Goal: Information Seeking & Learning: Learn about a topic

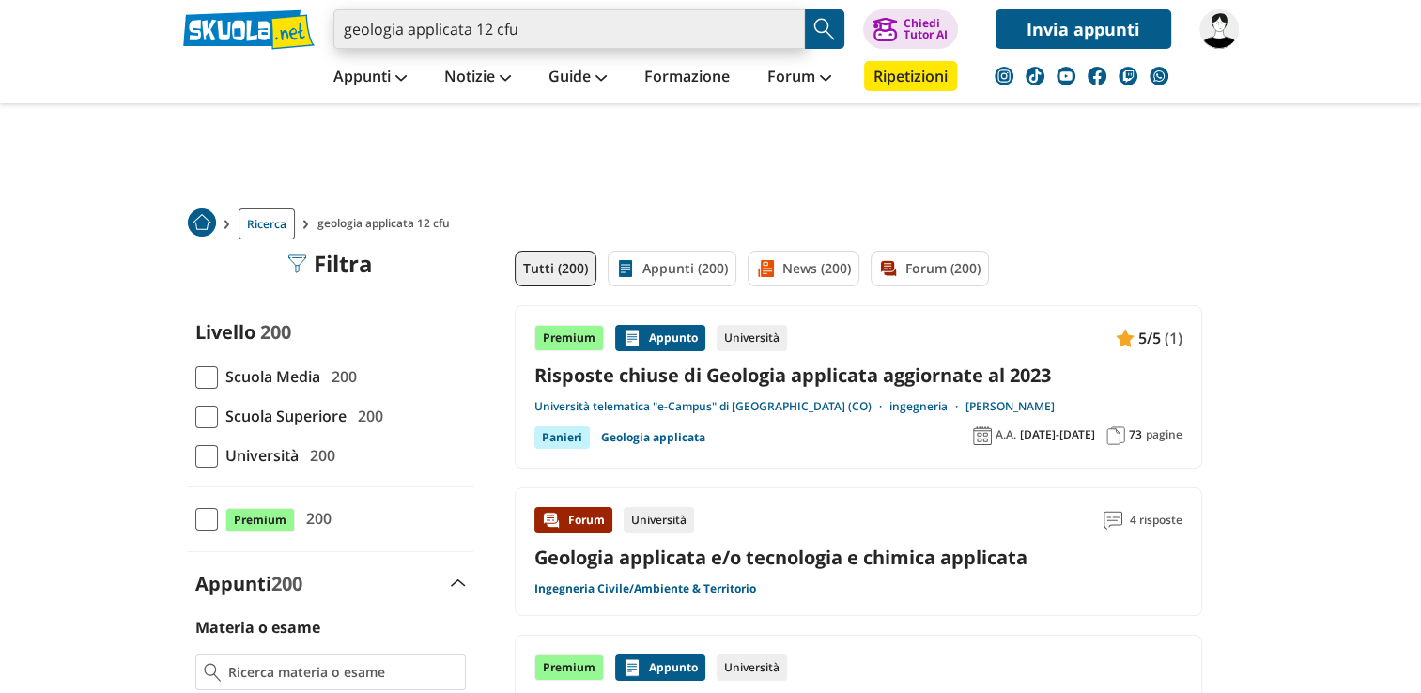
click at [629, 22] on input "geologia applicata 12 cfu" at bounding box center [568, 28] width 471 height 39
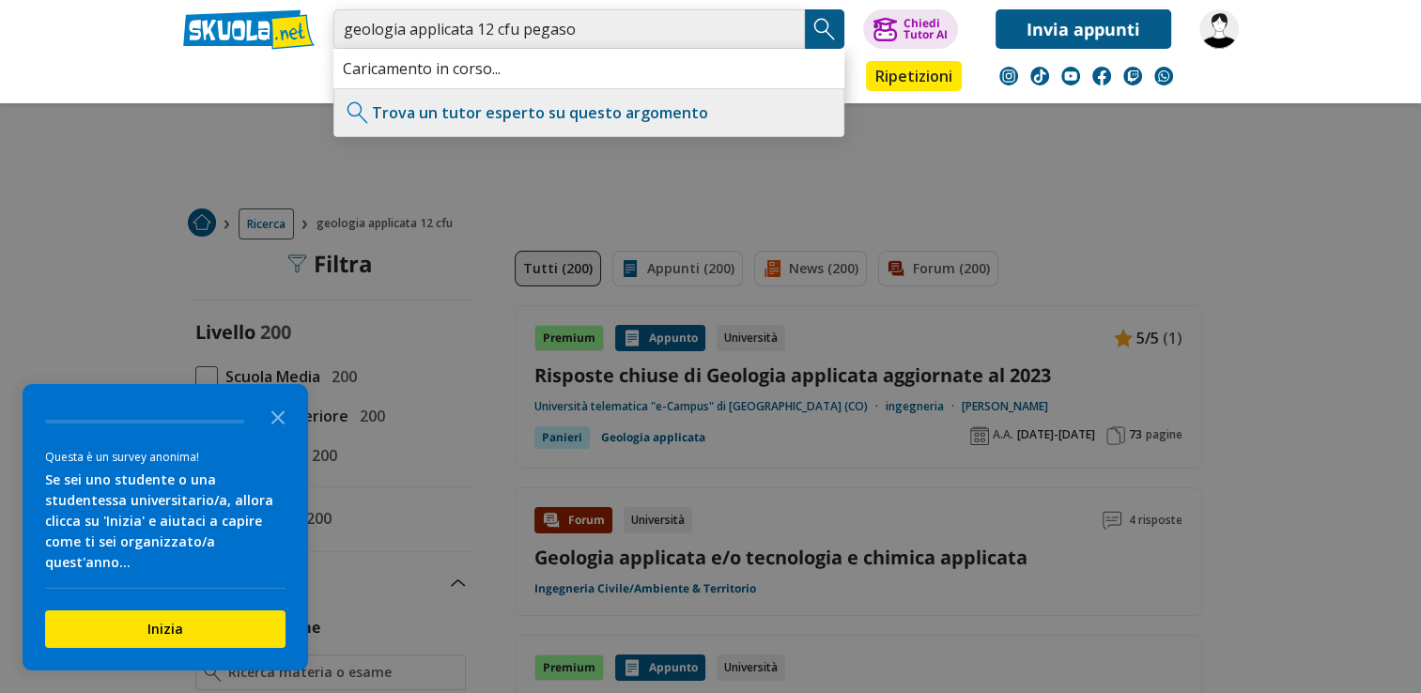
type input "geologia applicata 12 cfu pegaso"
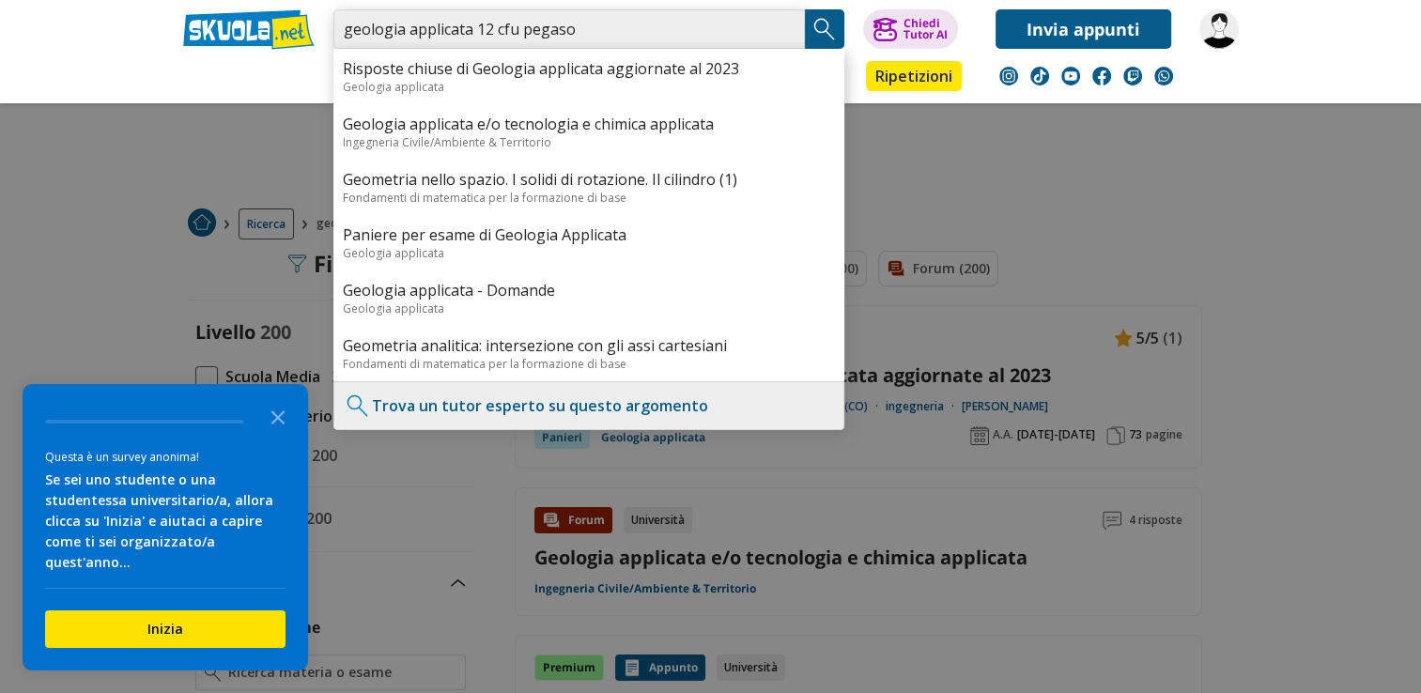
click at [647, 32] on input "geologia applicata 12 cfu pegaso" at bounding box center [568, 28] width 471 height 39
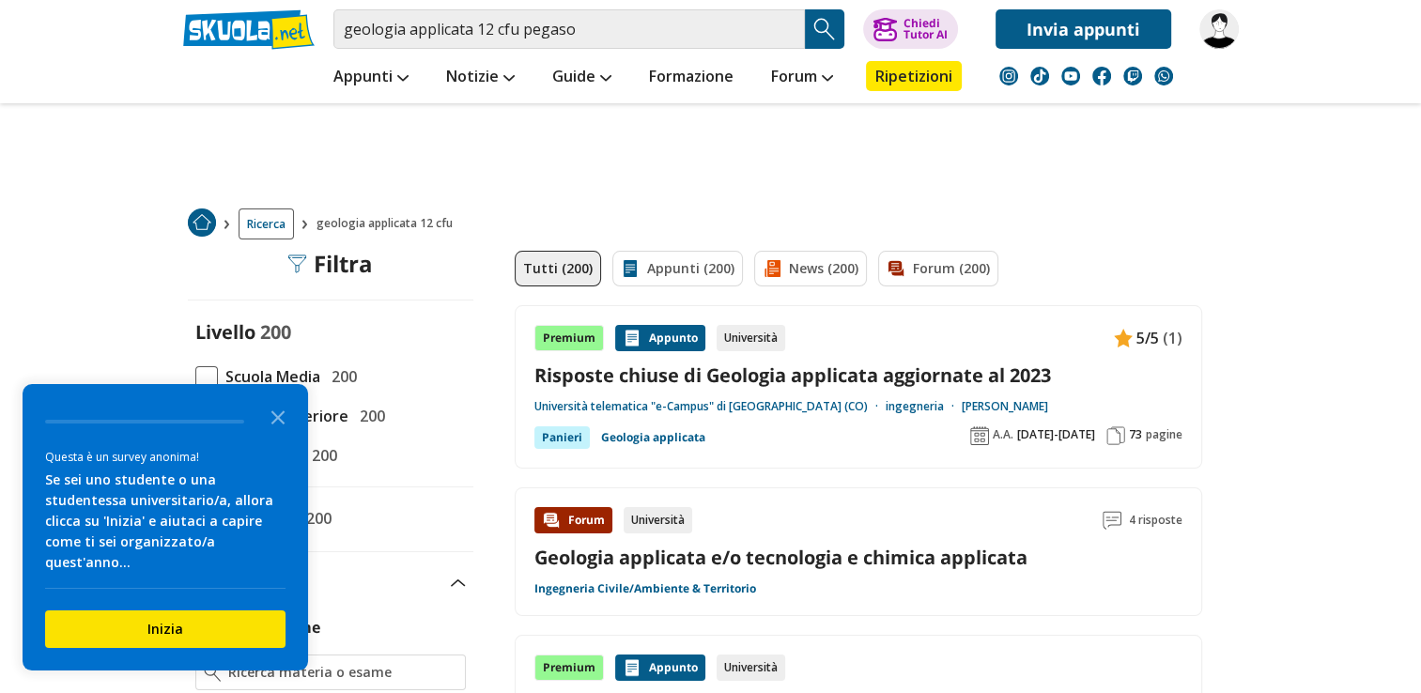
click at [830, 34] on img "Search Button" at bounding box center [824, 29] width 28 height 28
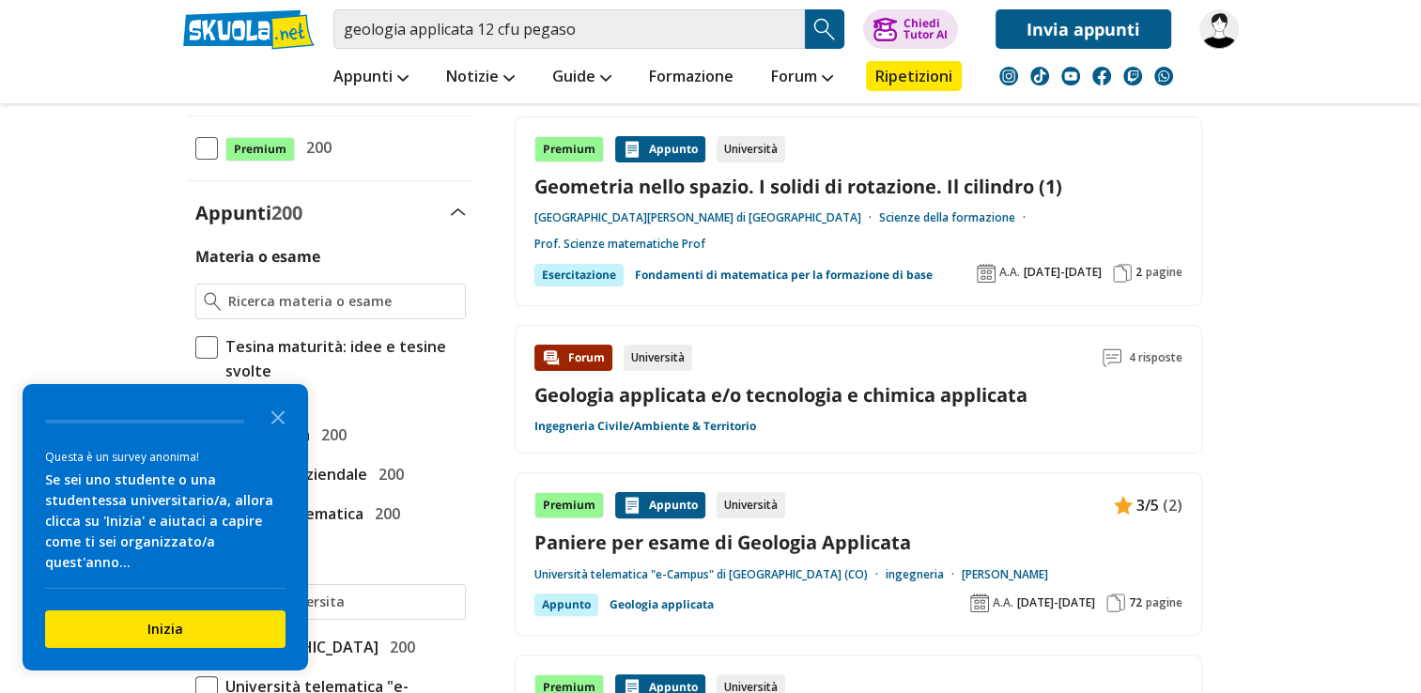
scroll to position [237, 0]
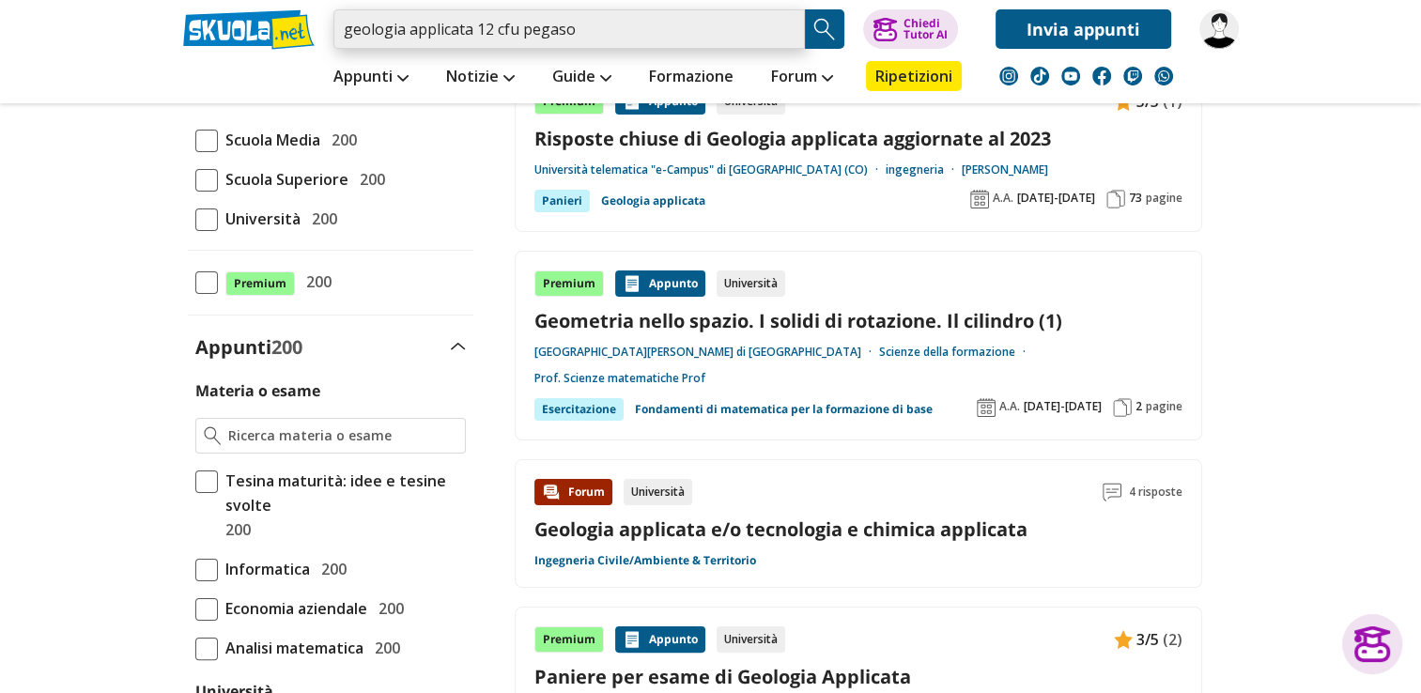
click at [597, 35] on input "geologia applicata 12 cfu pegaso" at bounding box center [568, 28] width 471 height 39
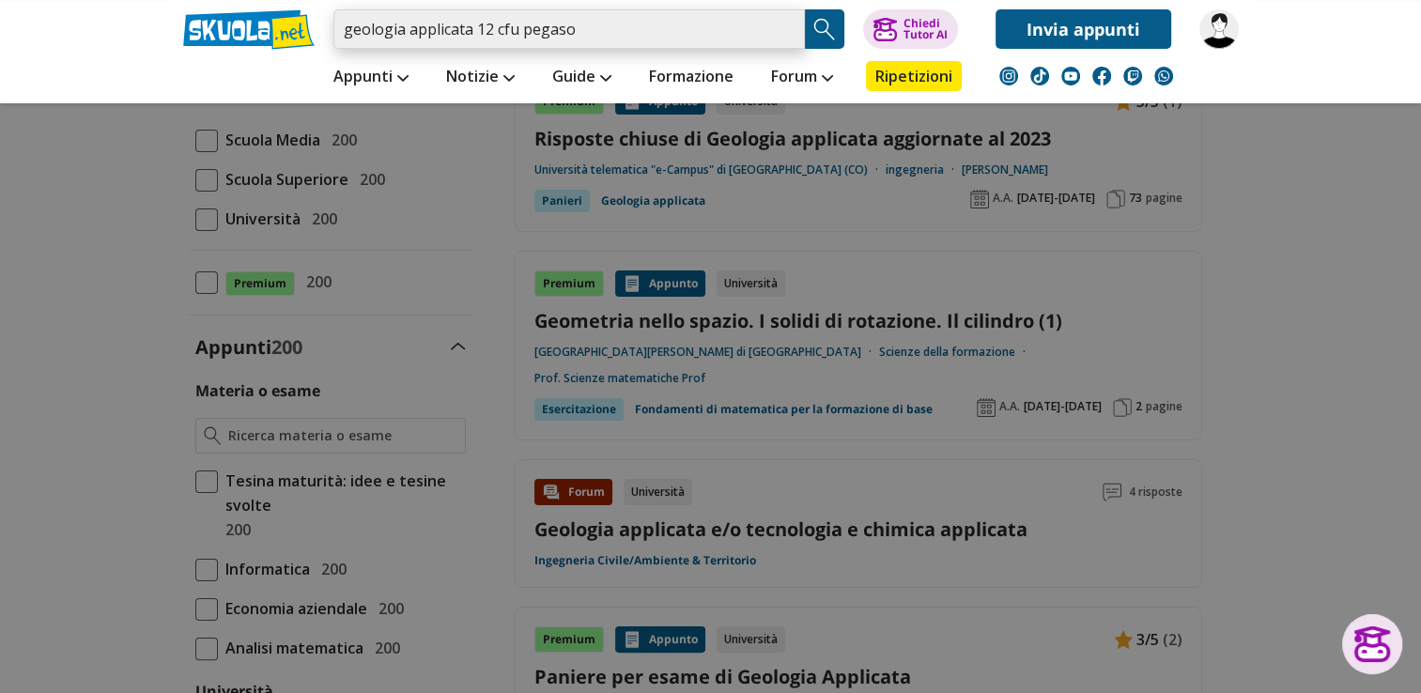
drag, startPoint x: 601, startPoint y: 30, endPoint x: 308, endPoint y: 30, distance: 292.9
click at [308, 30] on div "geologia applicata 12 cfu pegaso Caricamento in corso... Trova un tutor esperto…" at bounding box center [710, 24] width 1083 height 49
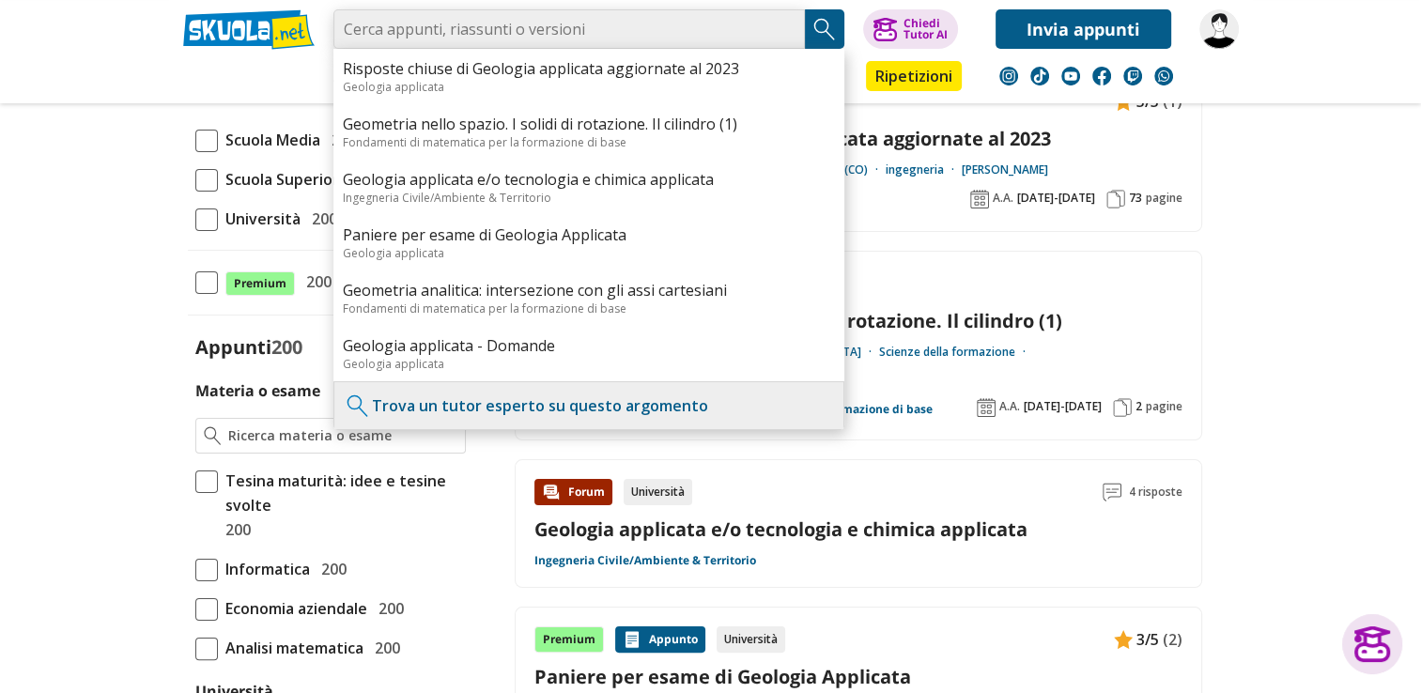
paste input "Panieri | Tutte le 350 domande e risposte esame di Geologia applicata - 67 Pagi…"
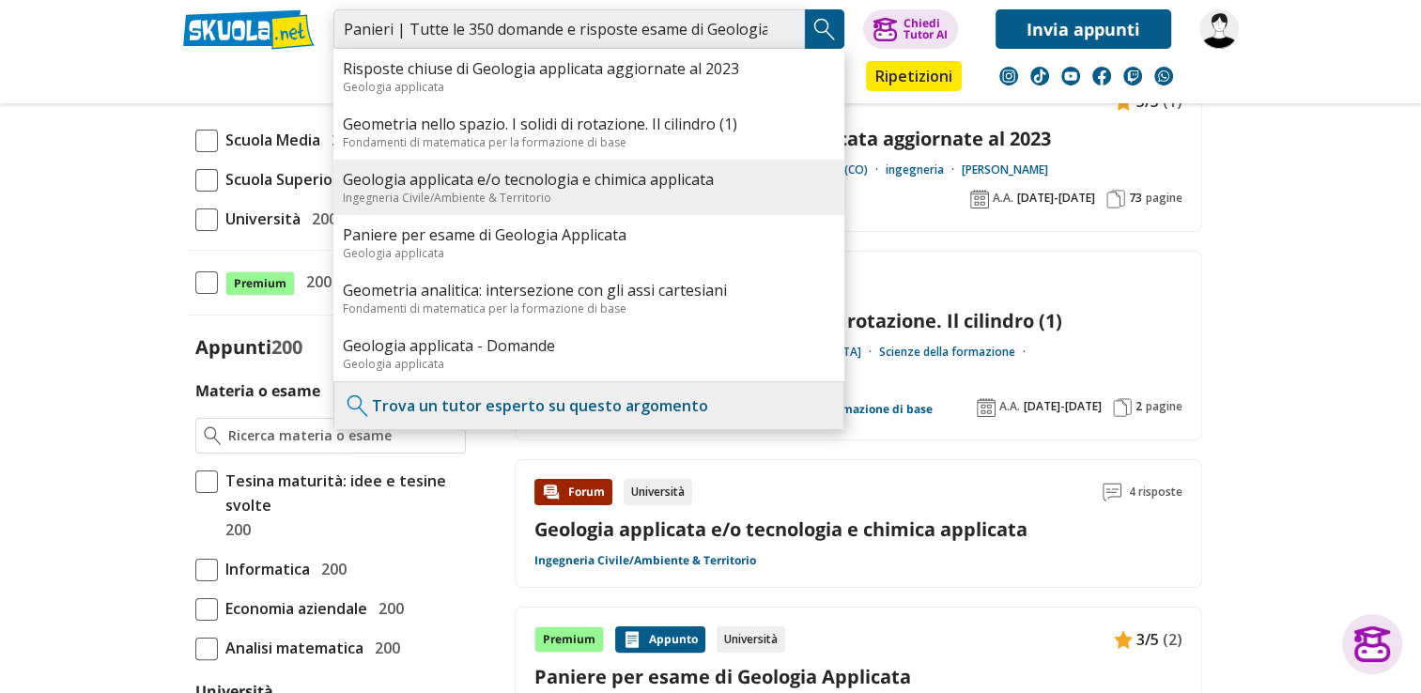
scroll to position [0, 322]
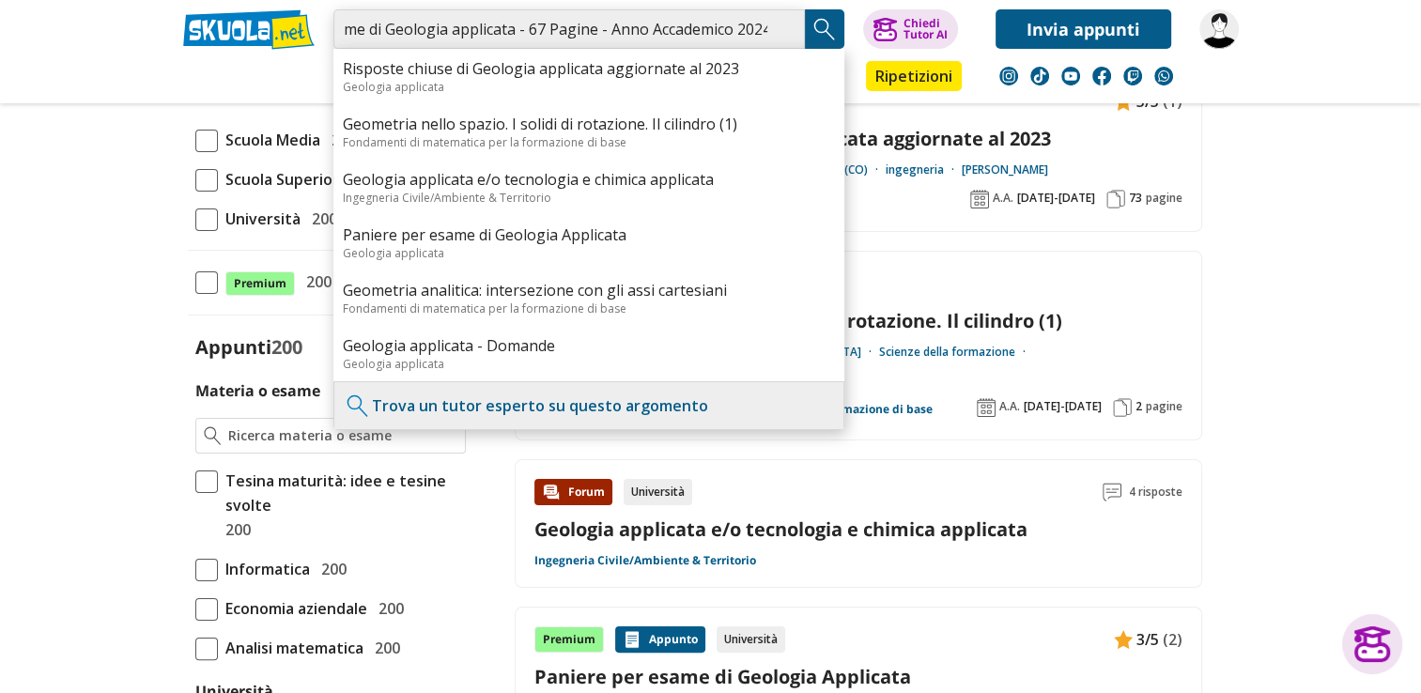
type input "Panieri | Tutte le 350 domande e risposte esame di Geologia applicata - 67 Pagi…"
click at [825, 38] on img "Search Button" at bounding box center [824, 29] width 28 height 28
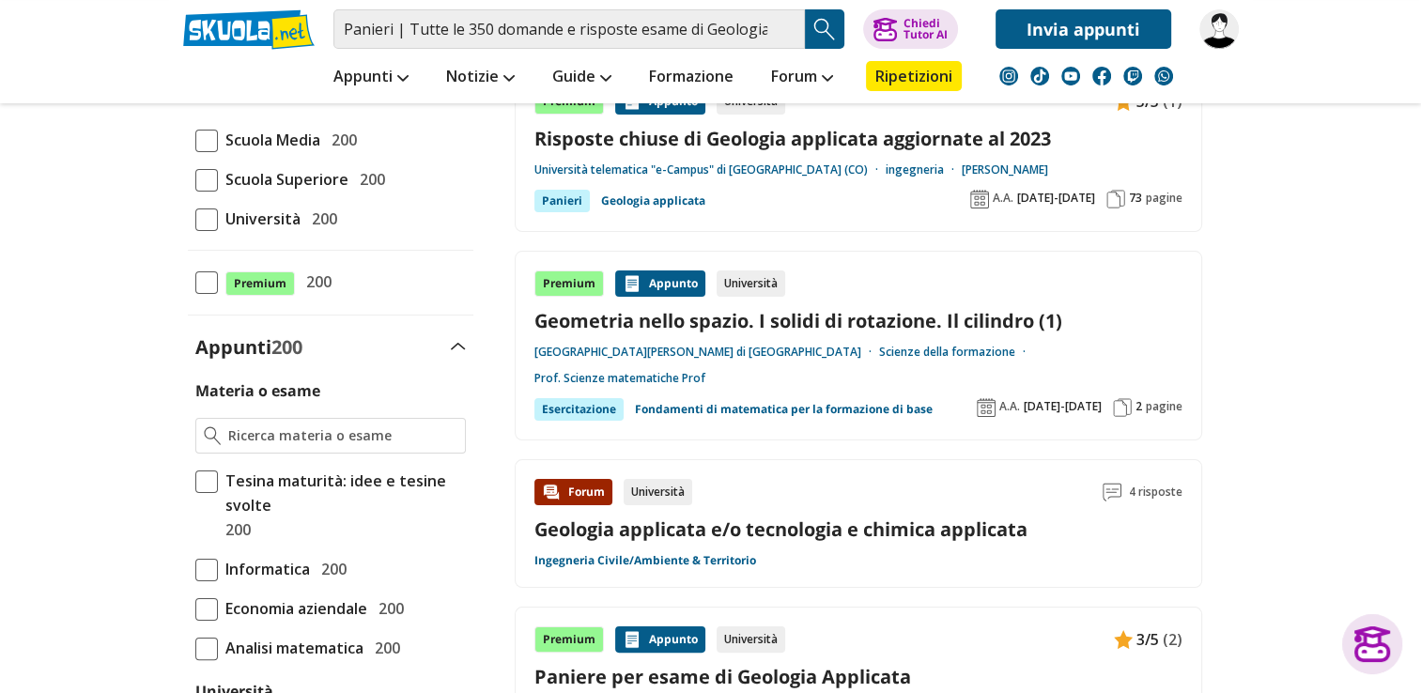
click at [830, 38] on img "Search Button" at bounding box center [824, 29] width 28 height 28
click at [831, 27] on img "Search Button" at bounding box center [824, 29] width 28 height 28
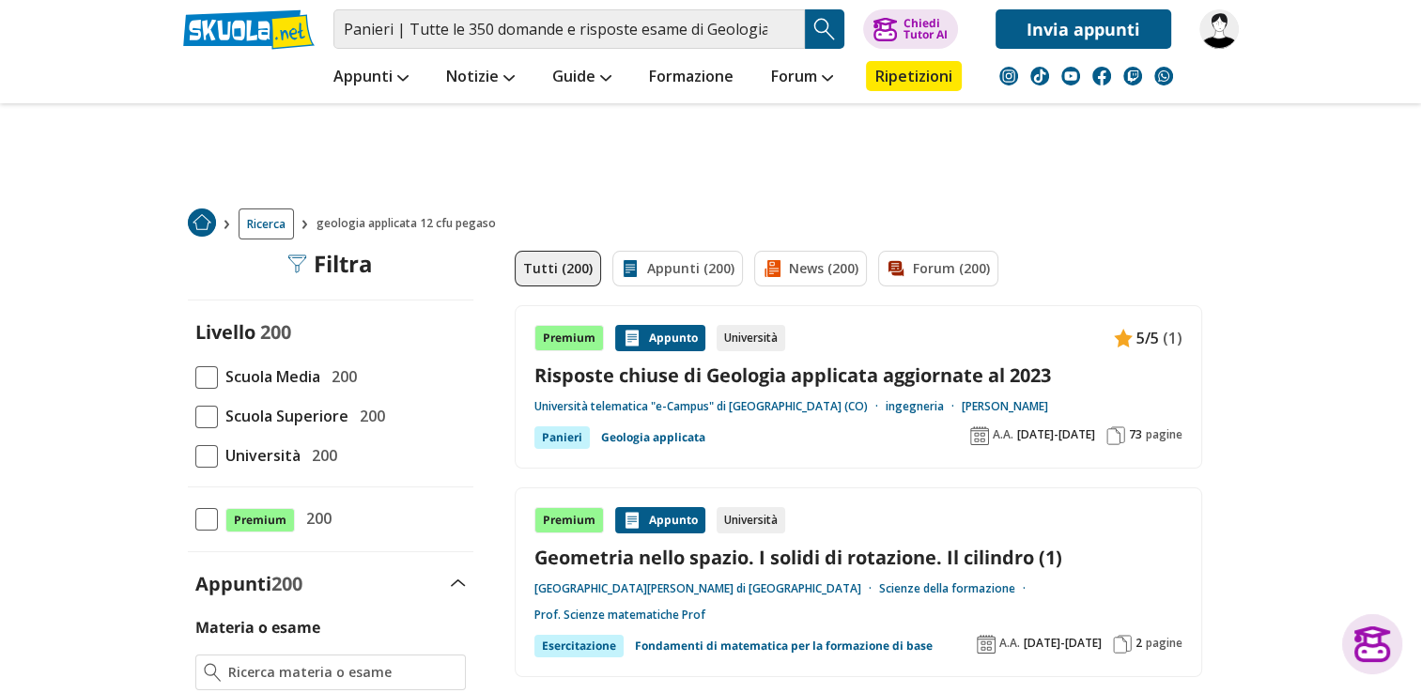
click at [810, 24] on img "Search Button" at bounding box center [824, 29] width 28 height 28
click at [830, 23] on img "Search Button" at bounding box center [824, 29] width 28 height 28
click at [813, 23] on img "Search Button" at bounding box center [824, 29] width 28 height 28
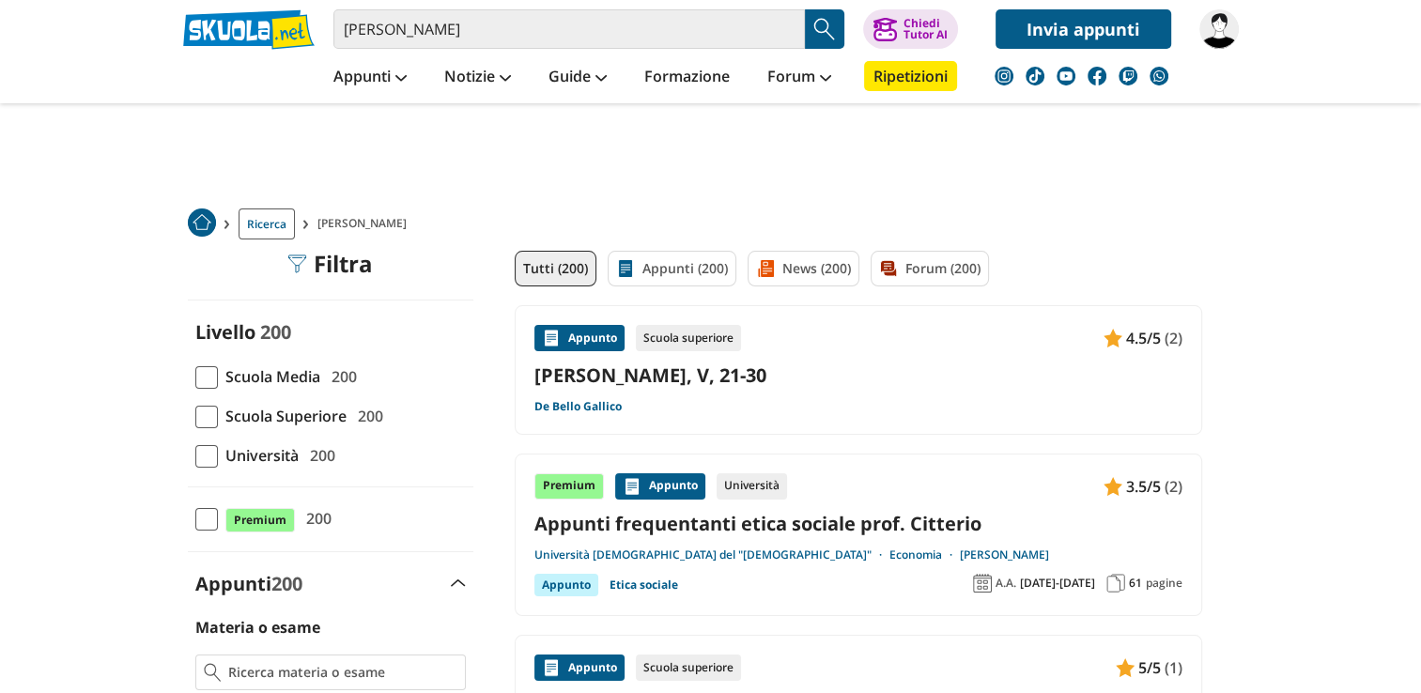
drag, startPoint x: 1418, startPoint y: 131, endPoint x: 1430, endPoint y: 173, distance: 43.1
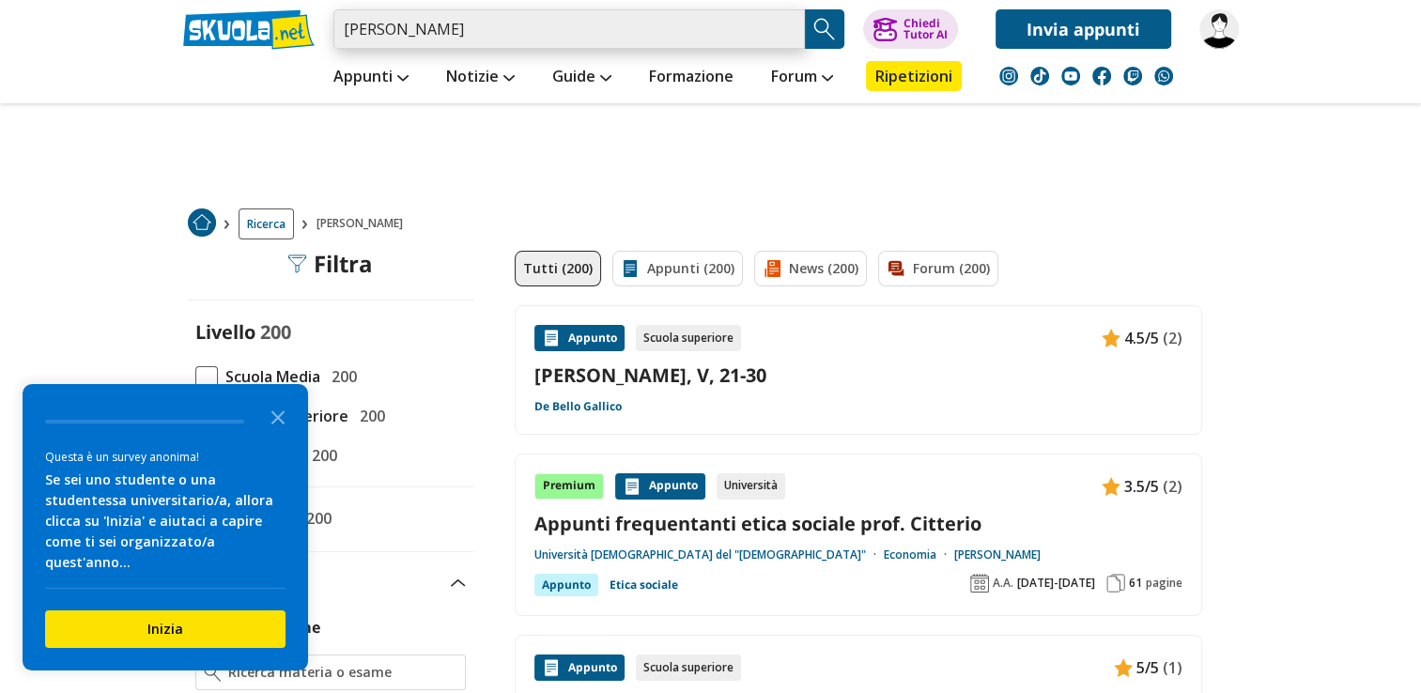
click at [483, 26] on input "sabino d aquino" at bounding box center [568, 28] width 471 height 39
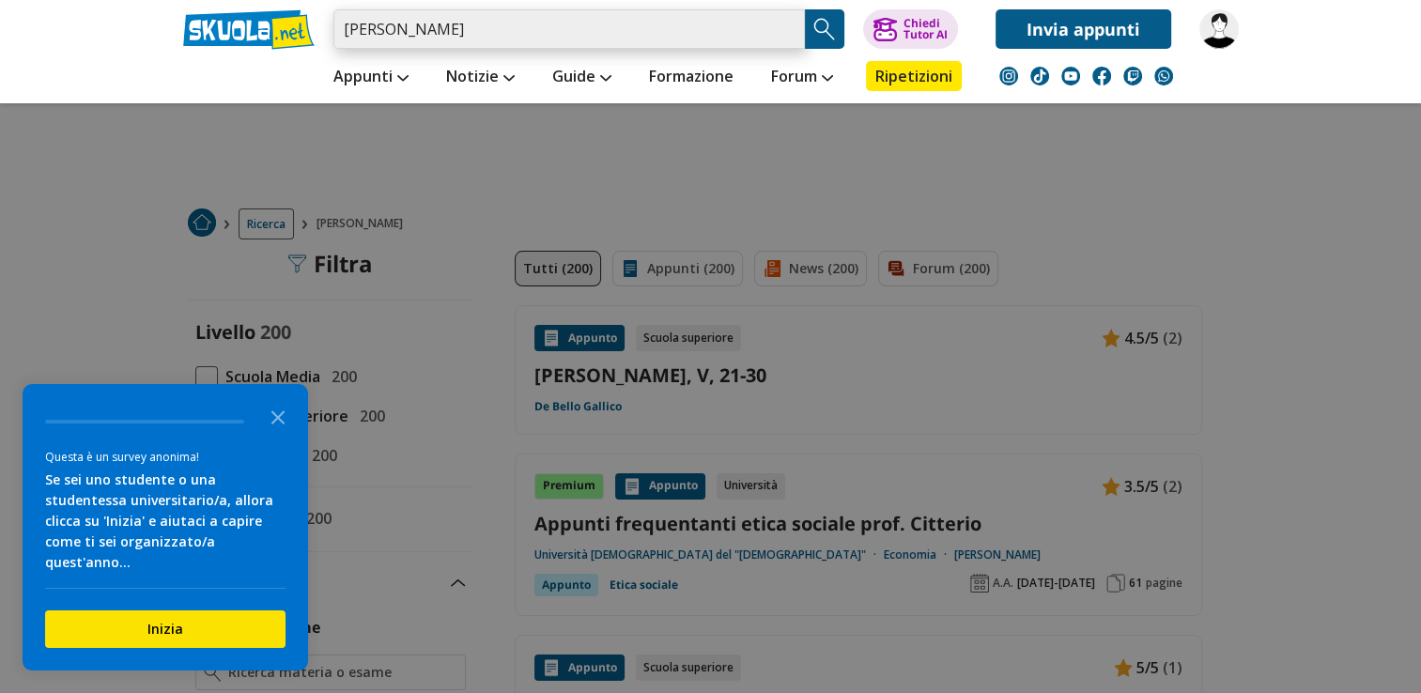
drag, startPoint x: 430, startPoint y: 40, endPoint x: 323, endPoint y: 27, distance: 107.8
click at [323, 27] on div "sabino d aquino Caricamento in corso... Trova un tutor esperto su questo argome…" at bounding box center [710, 24] width 1083 height 49
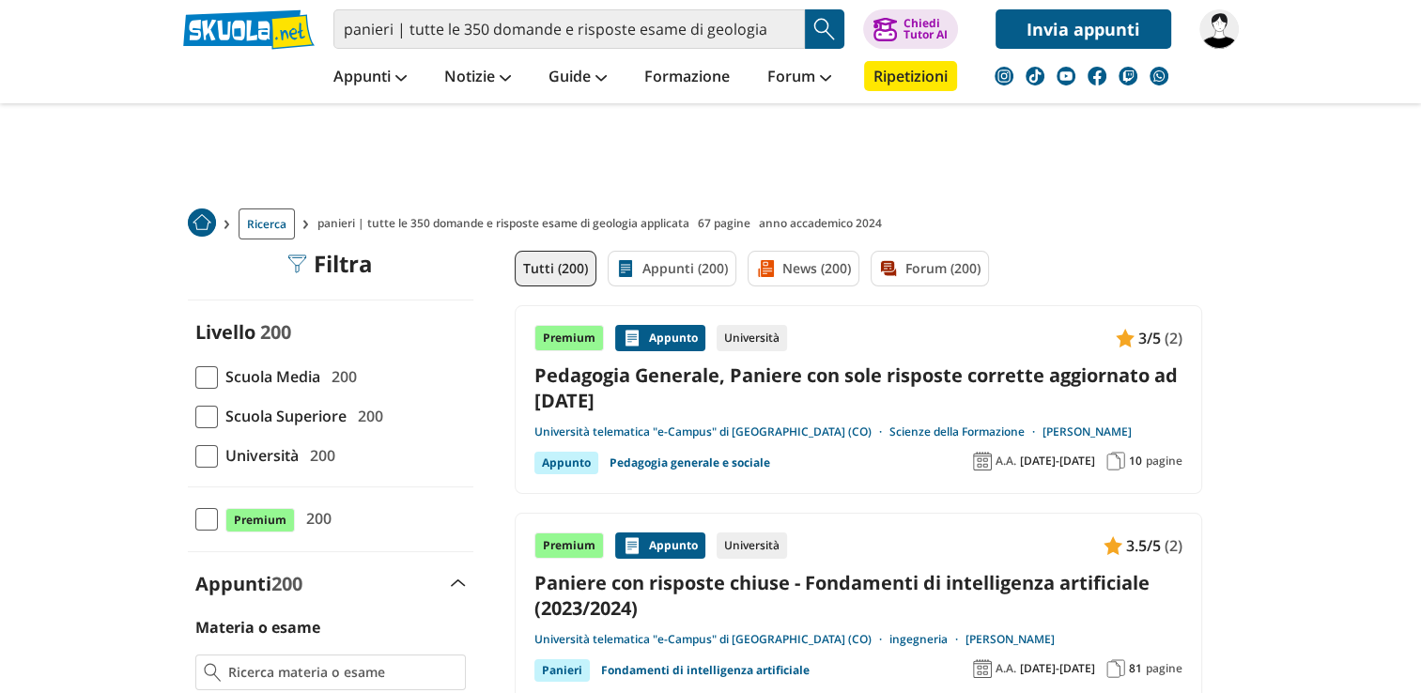
drag, startPoint x: 1418, startPoint y: 58, endPoint x: 1423, endPoint y: 91, distance: 33.3
